Goal: Task Accomplishment & Management: Use online tool/utility

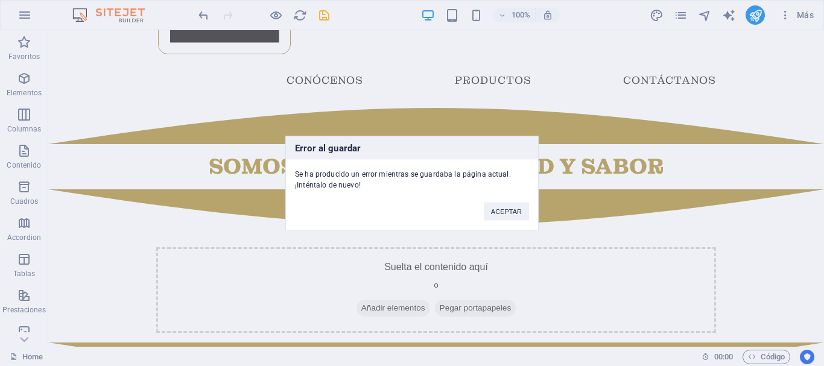
scroll to position [118, 0]
click at [523, 213] on button "ACEPTAR" at bounding box center [506, 211] width 45 height 18
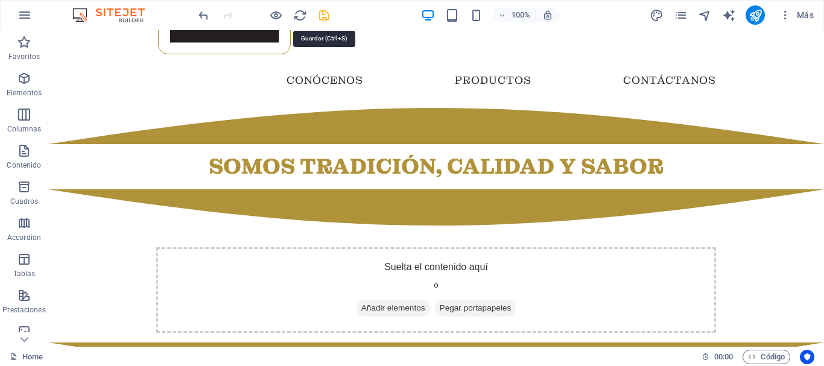
click at [329, 14] on icon "save" at bounding box center [324, 15] width 14 height 14
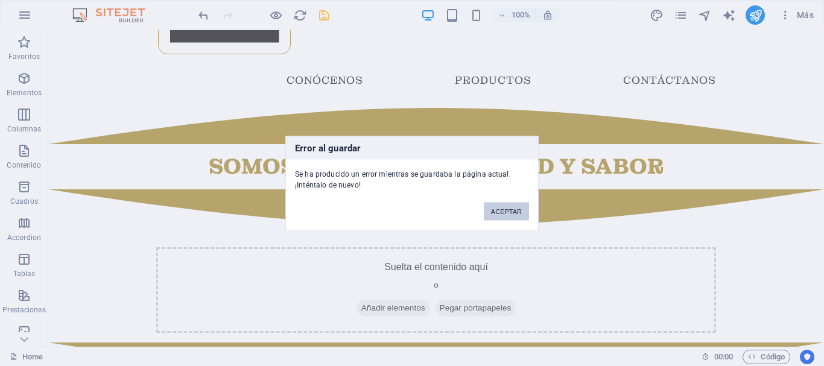
click at [493, 212] on button "ACEPTAR" at bounding box center [506, 211] width 45 height 18
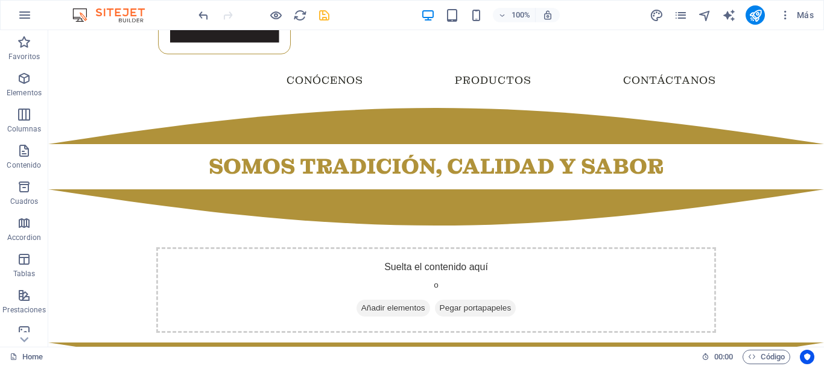
click at [320, 7] on div at bounding box center [263, 14] width 135 height 19
click at [323, 11] on icon "save" at bounding box center [324, 15] width 14 height 14
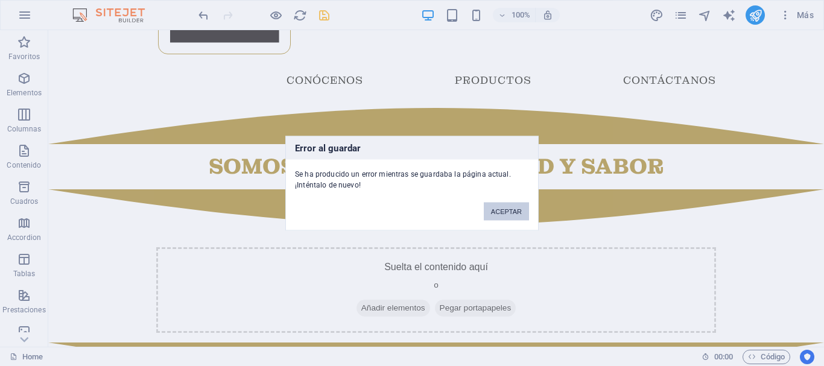
drag, startPoint x: 518, startPoint y: 218, endPoint x: 449, endPoint y: 114, distance: 124.5
click at [518, 218] on button "ACEPTAR" at bounding box center [506, 211] width 45 height 18
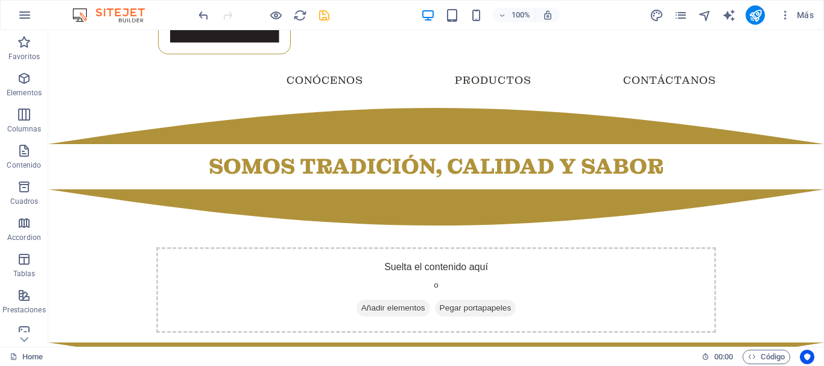
click at [330, 17] on icon "save" at bounding box center [324, 15] width 14 height 14
click at [326, 18] on div at bounding box center [263, 14] width 135 height 19
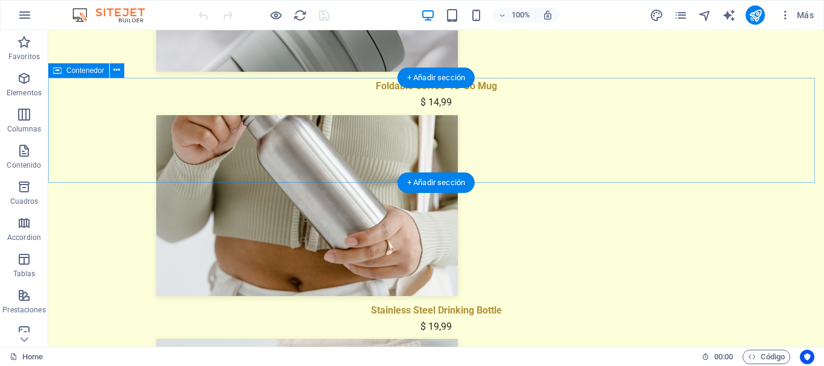
scroll to position [17, 0]
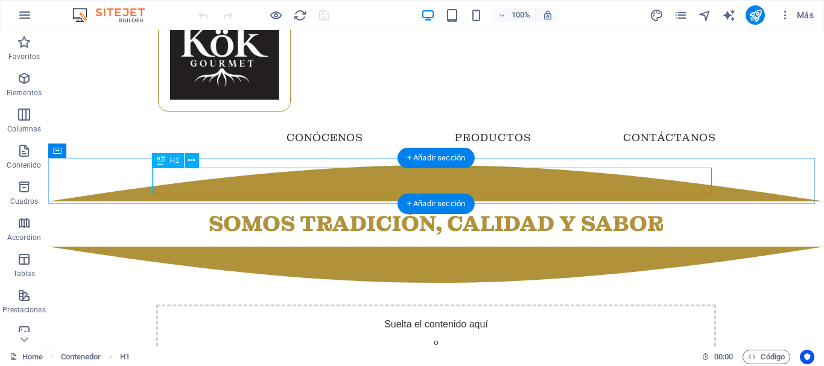
scroll to position [121, 0]
